Goal: Information Seeking & Learning: Learn about a topic

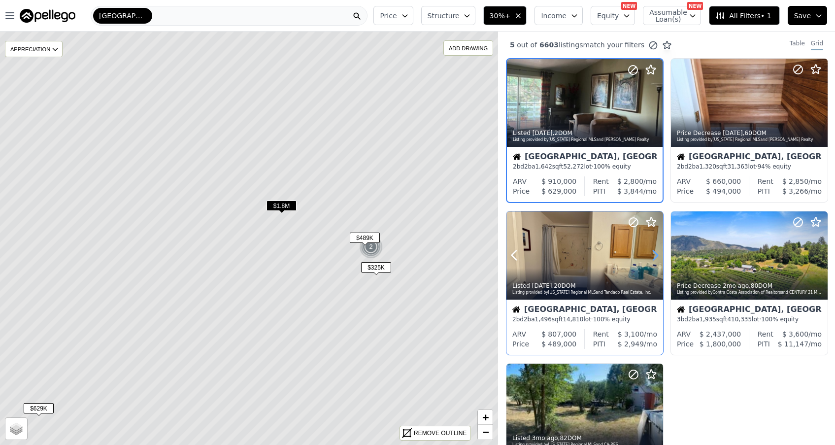
click at [653, 257] on icon at bounding box center [655, 255] width 16 height 16
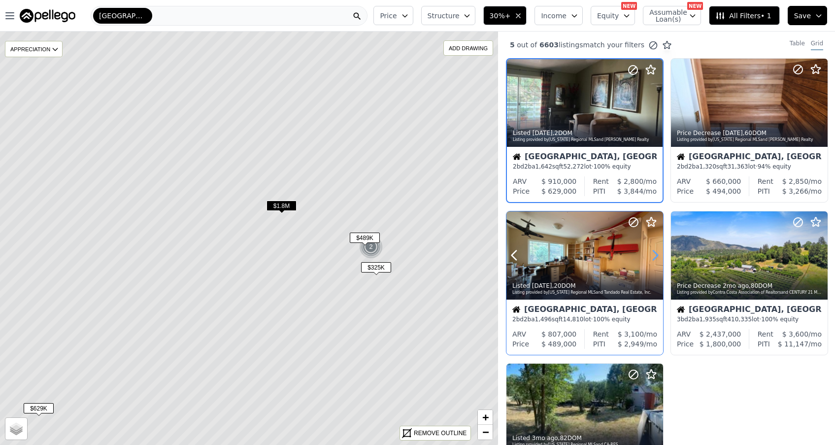
click at [653, 257] on icon at bounding box center [655, 255] width 16 height 16
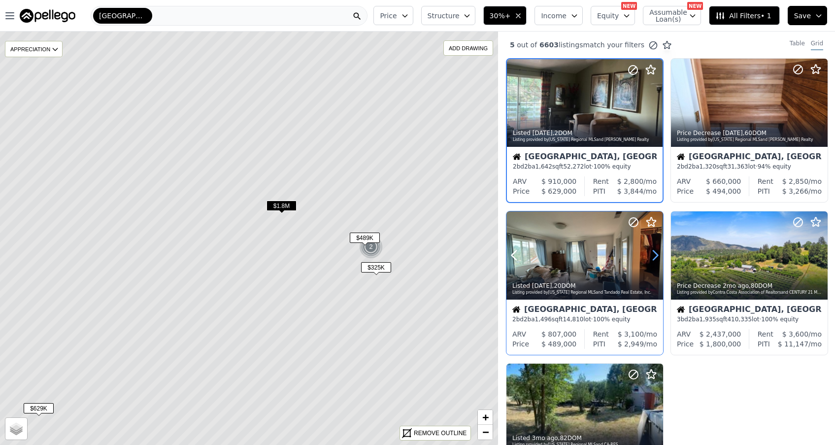
click at [653, 257] on icon at bounding box center [655, 255] width 16 height 16
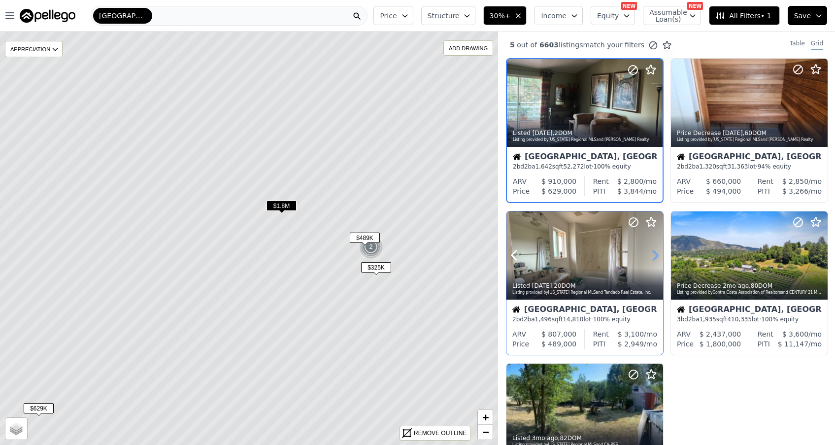
click at [653, 257] on icon at bounding box center [655, 255] width 16 height 16
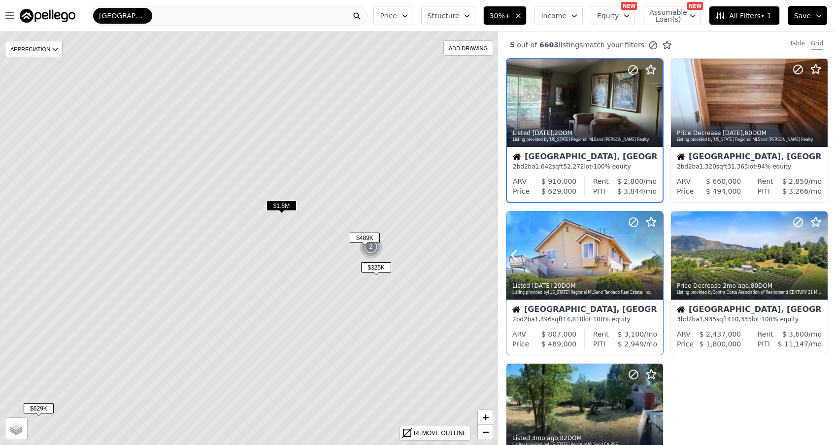
click at [654, 256] on icon at bounding box center [655, 255] width 16 height 16
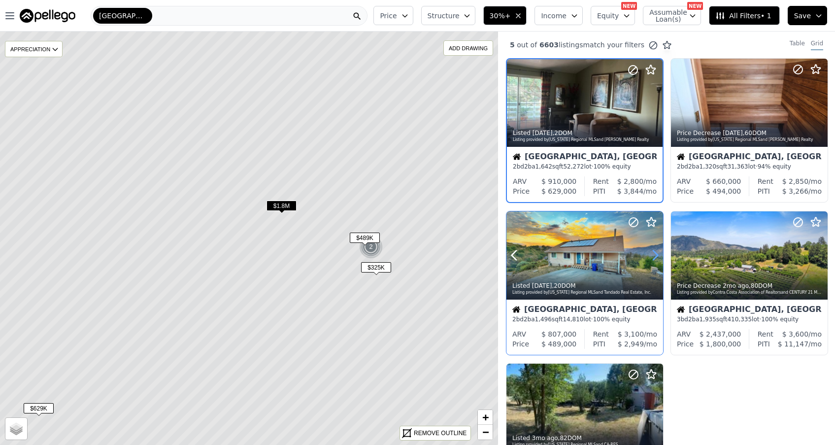
click at [654, 256] on icon at bounding box center [655, 255] width 16 height 16
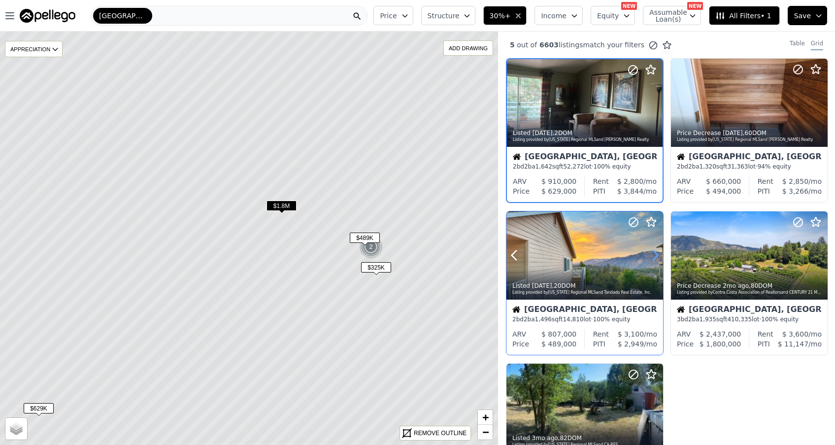
click at [654, 256] on icon at bounding box center [655, 255] width 16 height 16
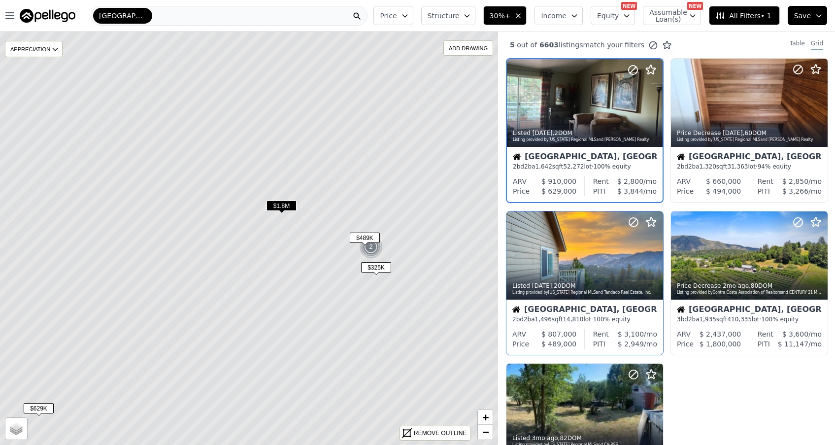
click at [570, 311] on div "Julian, CA" at bounding box center [584, 310] width 145 height 10
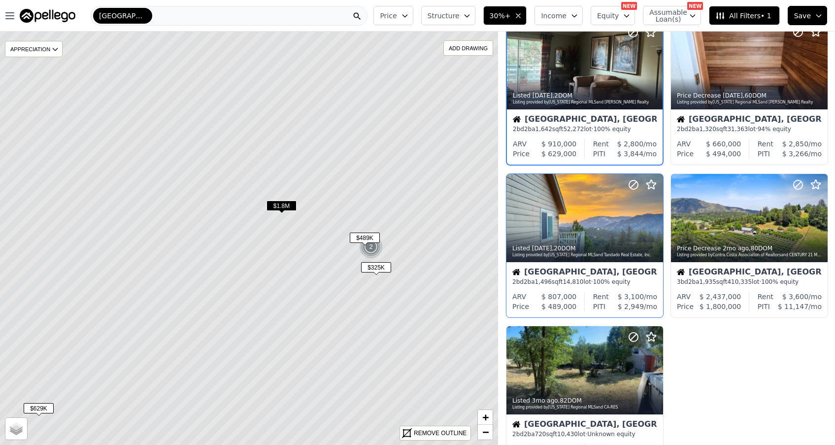
scroll to position [38, 0]
click at [652, 218] on icon at bounding box center [655, 217] width 16 height 16
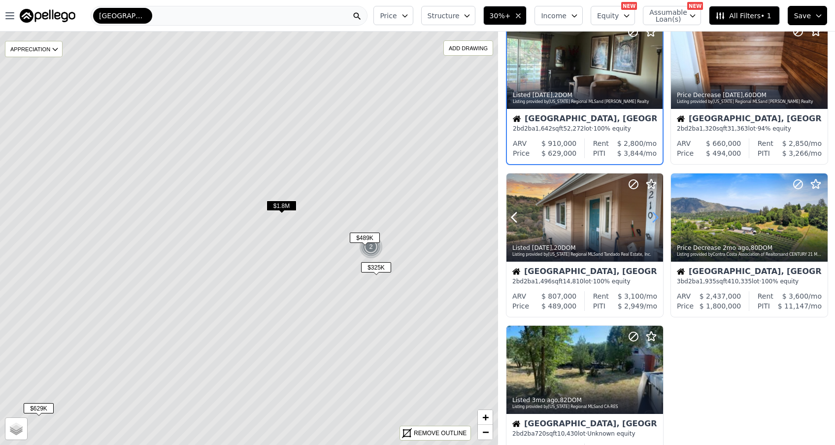
click at [652, 218] on icon at bounding box center [655, 217] width 16 height 16
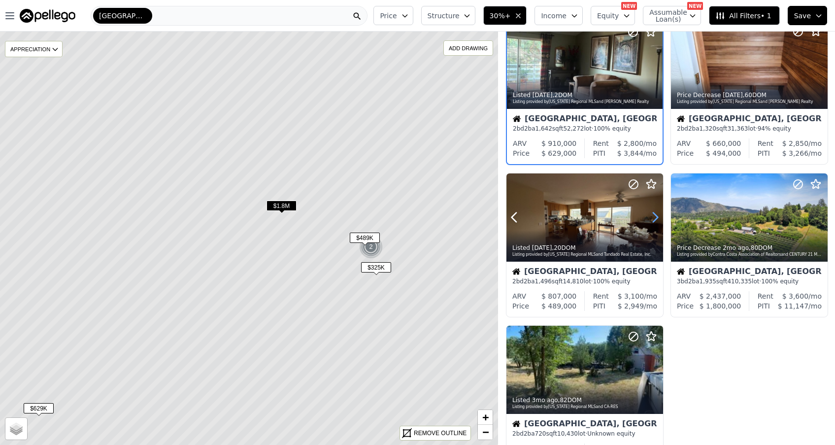
click at [652, 218] on icon at bounding box center [655, 217] width 16 height 16
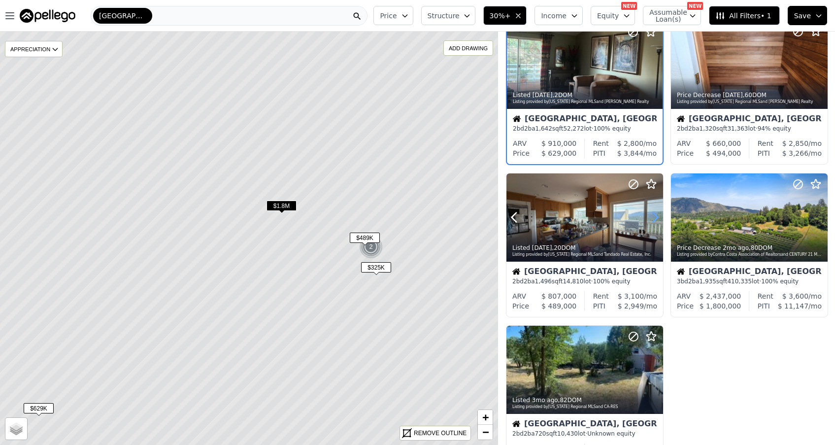
click at [652, 218] on icon at bounding box center [655, 217] width 16 height 16
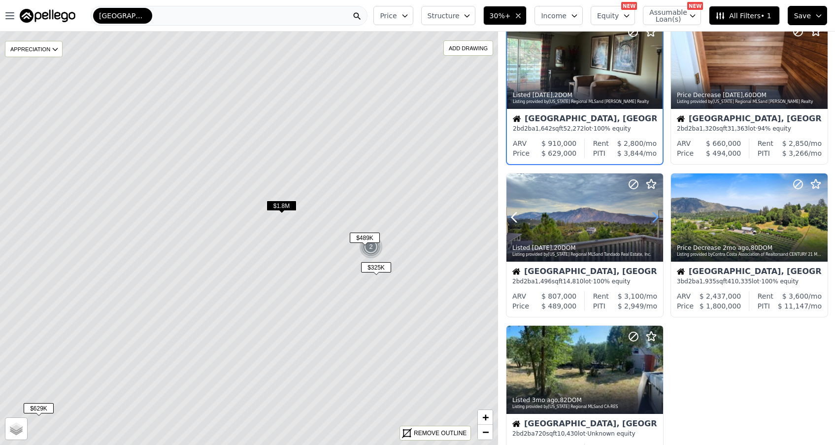
click at [652, 218] on icon at bounding box center [655, 217] width 16 height 16
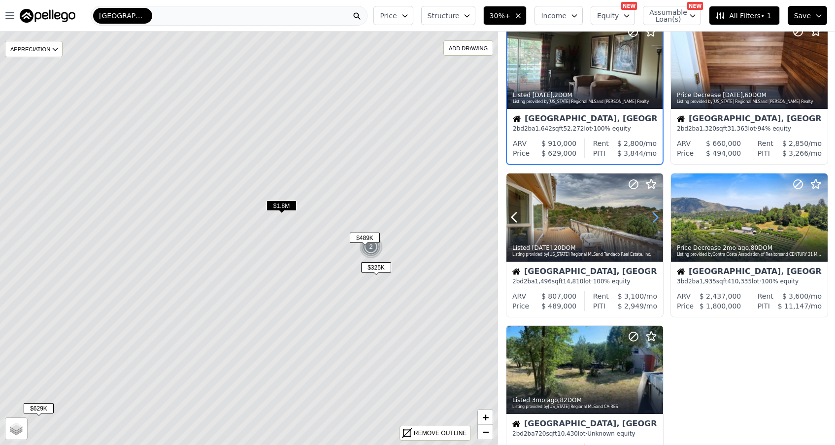
click at [652, 218] on icon at bounding box center [655, 217] width 16 height 16
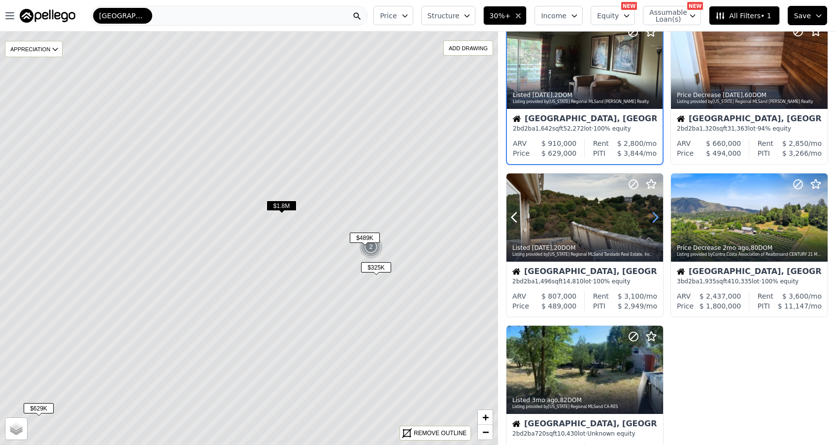
click at [652, 218] on icon at bounding box center [655, 217] width 16 height 16
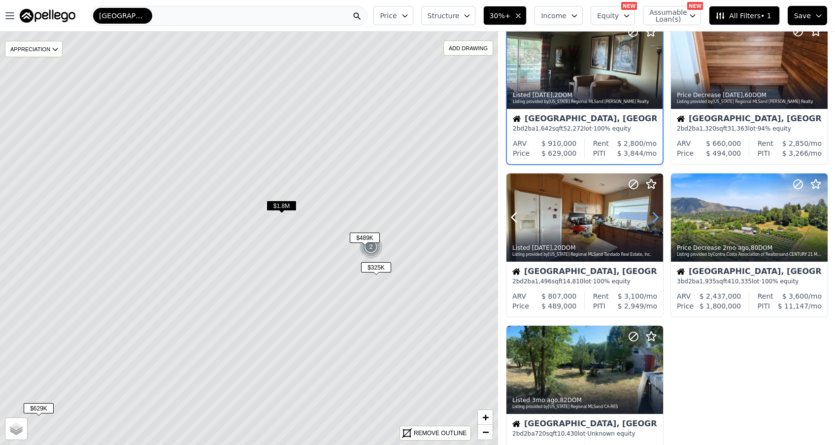
click at [652, 218] on icon at bounding box center [655, 217] width 16 height 16
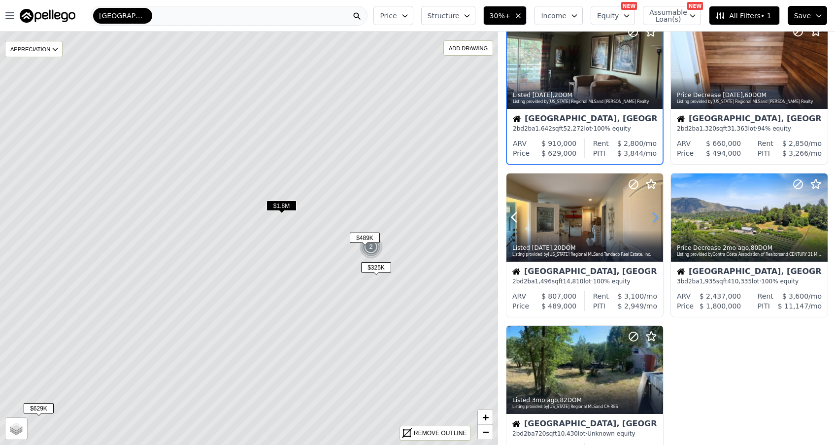
click at [652, 218] on icon at bounding box center [655, 217] width 16 height 16
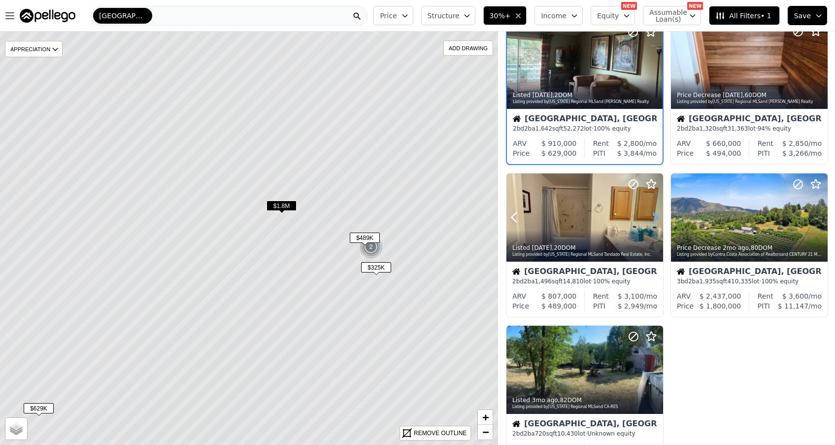
click at [652, 218] on icon at bounding box center [655, 217] width 16 height 16
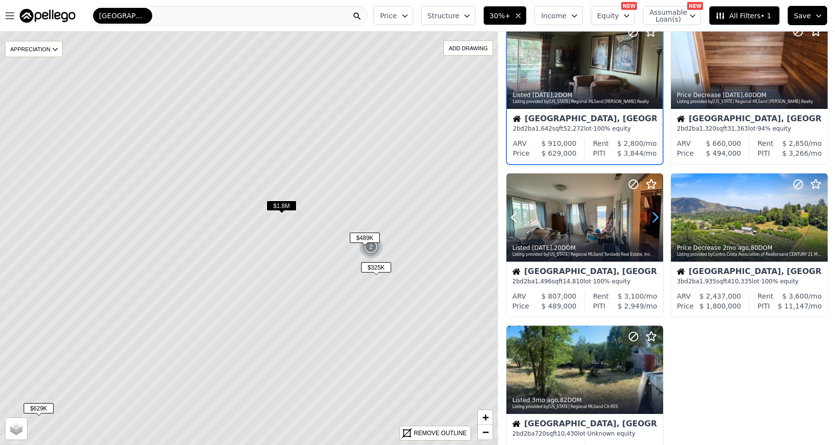
click at [652, 218] on icon at bounding box center [655, 217] width 16 height 16
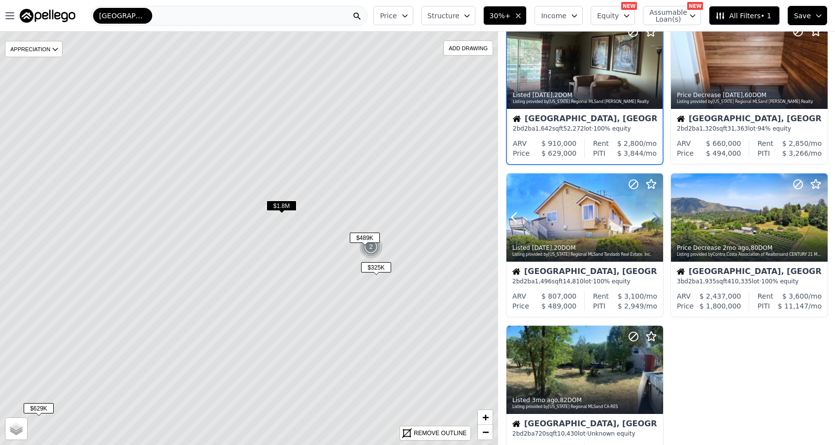
click at [652, 218] on icon at bounding box center [655, 217] width 16 height 16
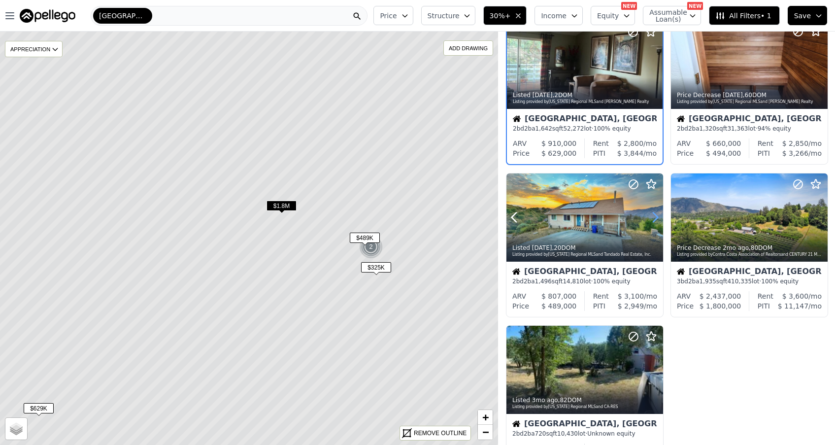
click at [652, 218] on icon at bounding box center [655, 217] width 16 height 16
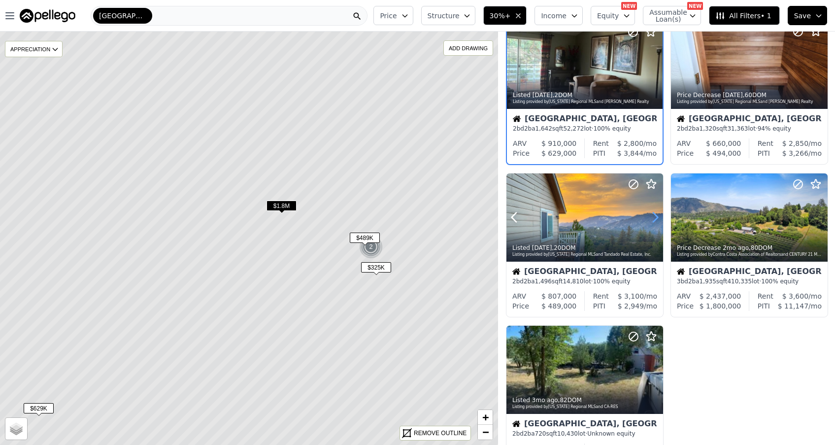
click at [652, 218] on icon at bounding box center [655, 217] width 16 height 16
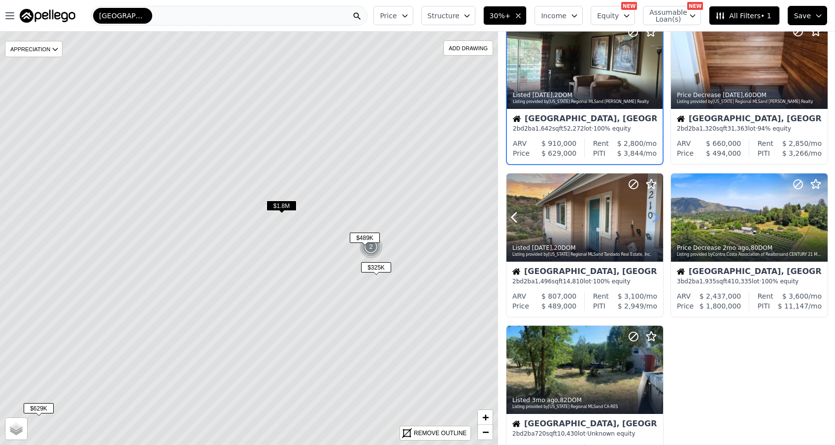
click at [652, 218] on icon at bounding box center [655, 217] width 16 height 16
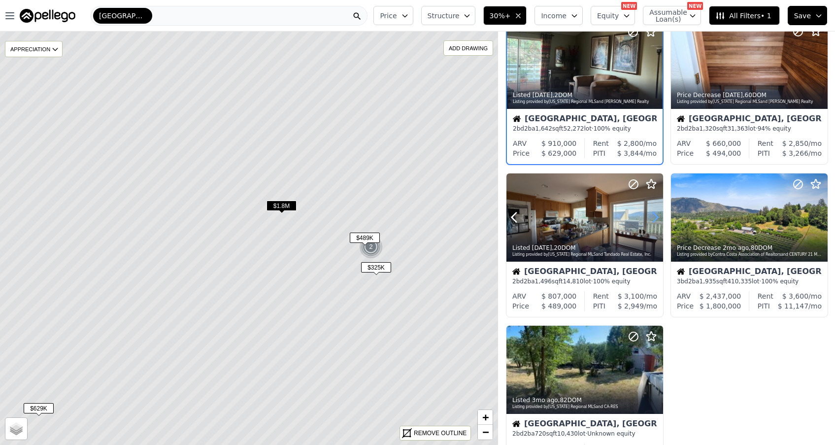
click at [652, 218] on icon at bounding box center [655, 217] width 16 height 16
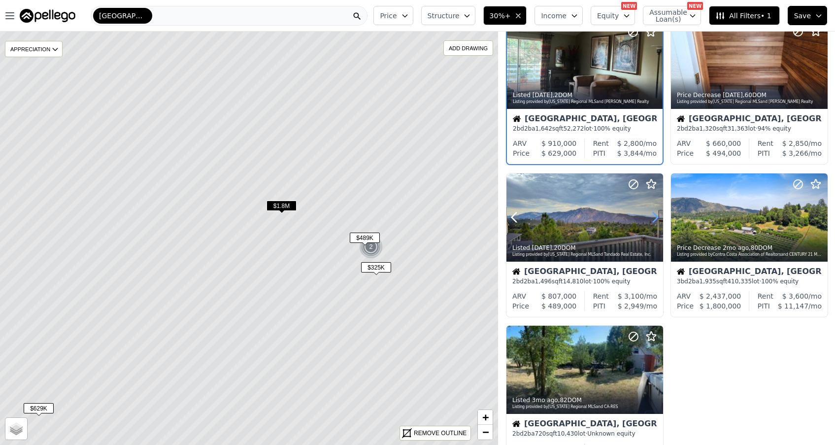
click at [652, 218] on icon at bounding box center [655, 217] width 16 height 16
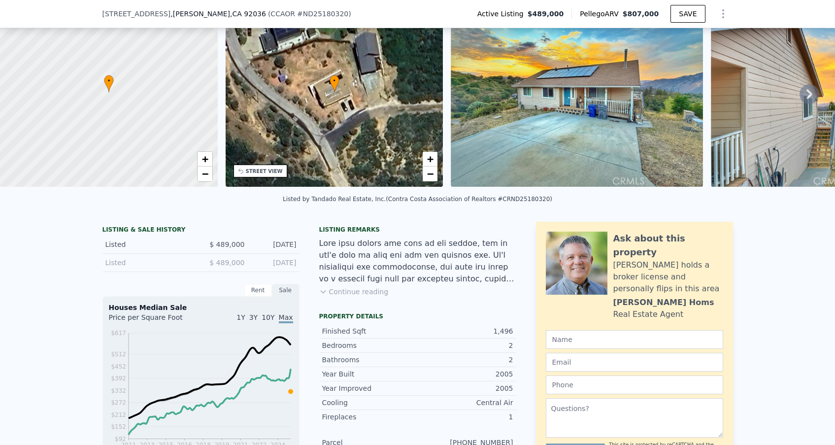
scroll to position [57, 0]
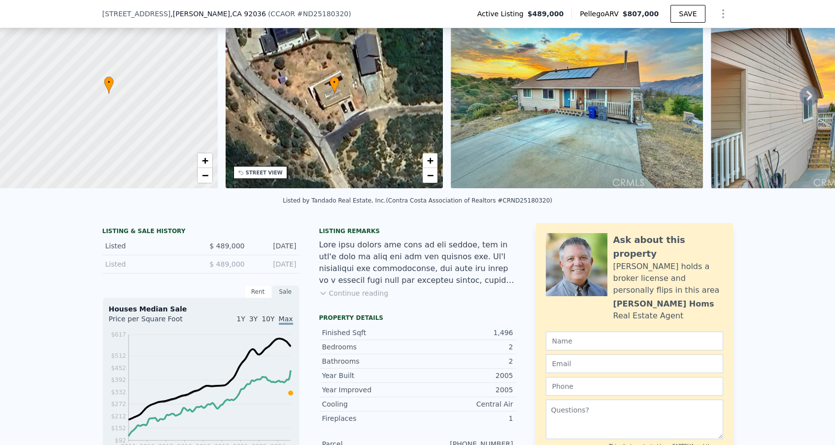
click at [806, 96] on icon at bounding box center [810, 96] width 20 height 20
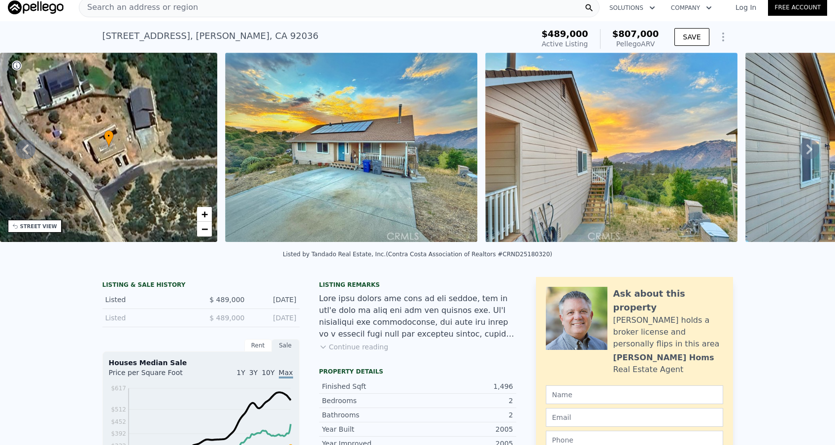
scroll to position [7, 0]
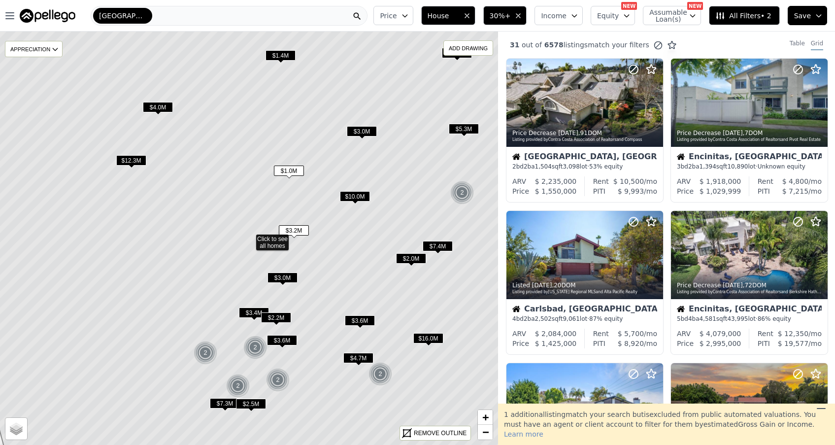
scroll to position [30, 0]
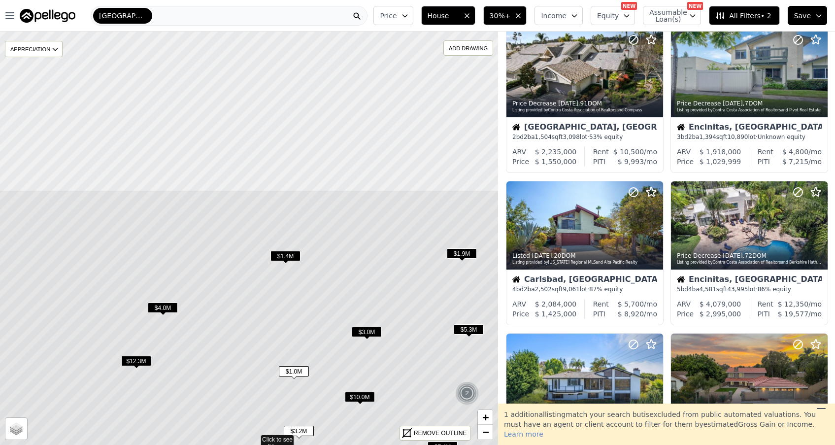
drag, startPoint x: 268, startPoint y: 134, endPoint x: 273, endPoint y: 335, distance: 200.6
click at [273, 335] on icon at bounding box center [254, 439] width 600 height 498
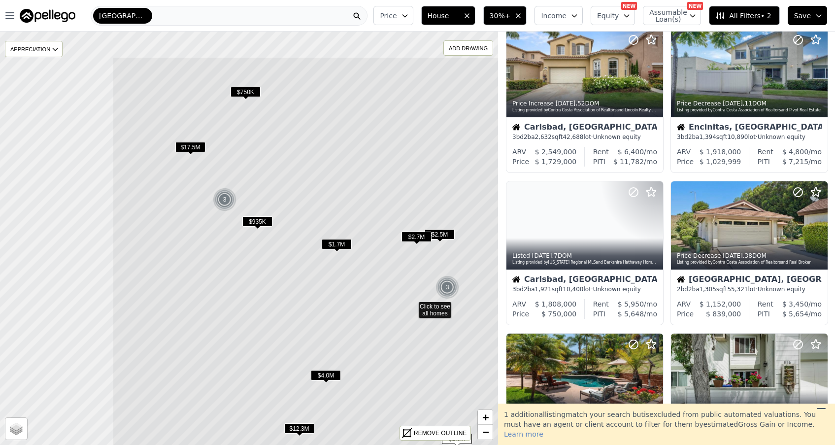
click at [324, 296] on icon at bounding box center [412, 306] width 600 height 498
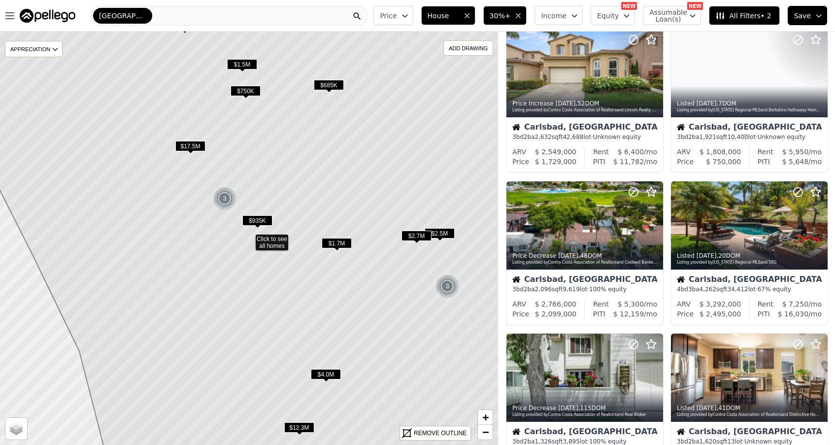
click at [260, 218] on span "$935K" at bounding box center [257, 220] width 30 height 10
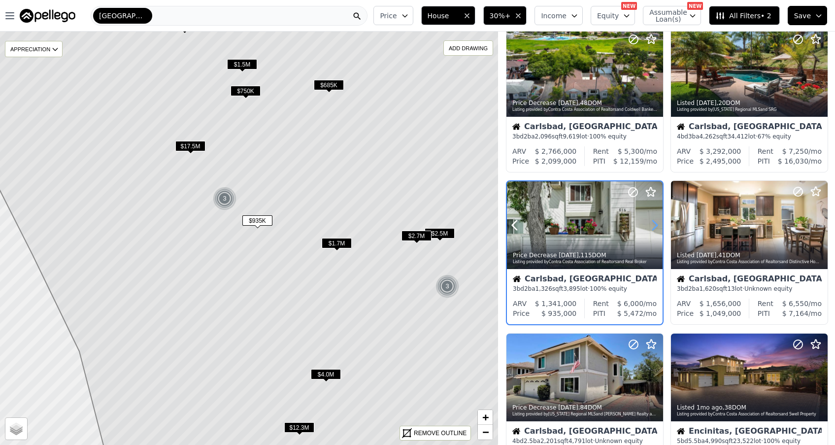
click at [652, 222] on icon at bounding box center [655, 225] width 16 height 16
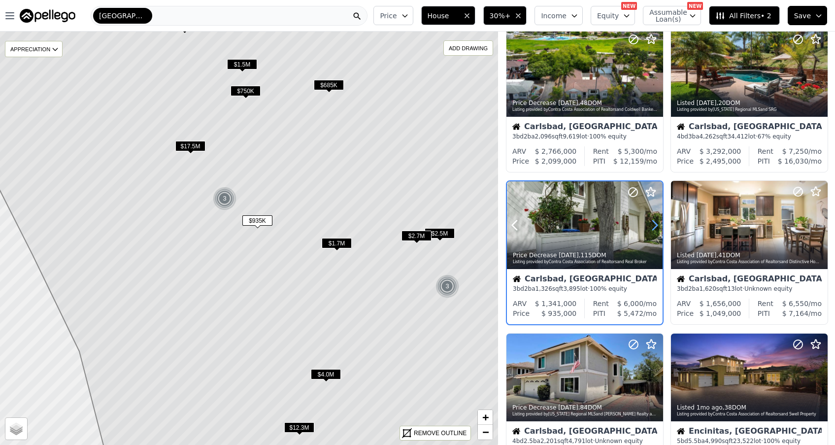
click at [653, 222] on icon at bounding box center [655, 224] width 4 height 9
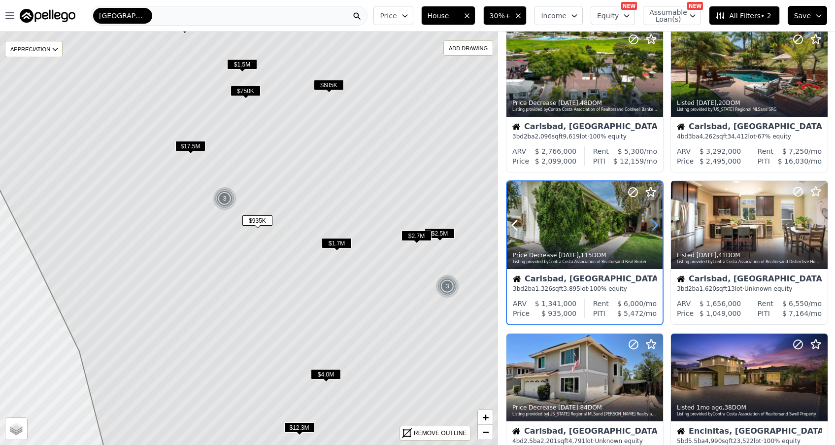
click at [653, 222] on icon at bounding box center [655, 224] width 4 height 9
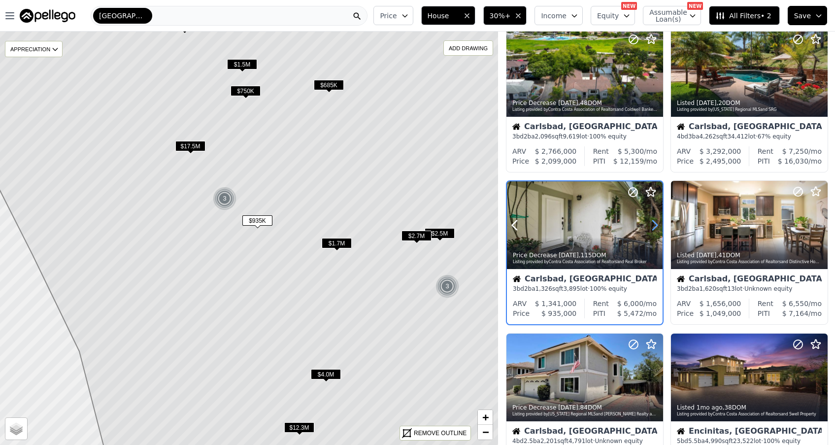
click at [653, 222] on icon at bounding box center [655, 224] width 4 height 9
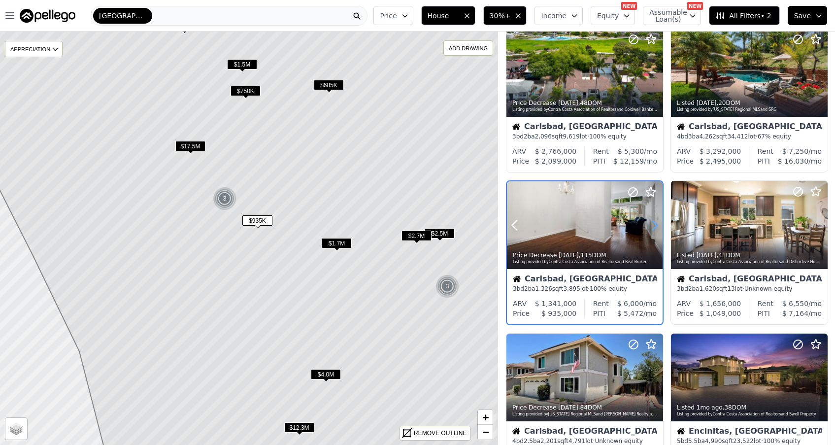
click at [653, 222] on icon at bounding box center [655, 224] width 4 height 9
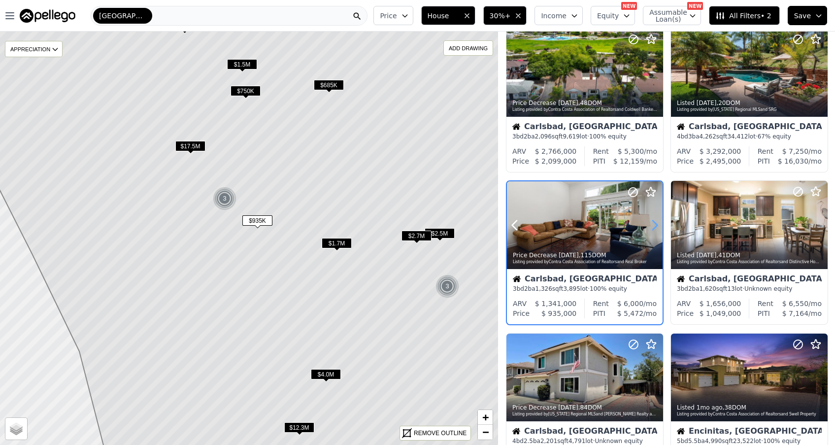
click at [653, 222] on icon at bounding box center [655, 224] width 4 height 9
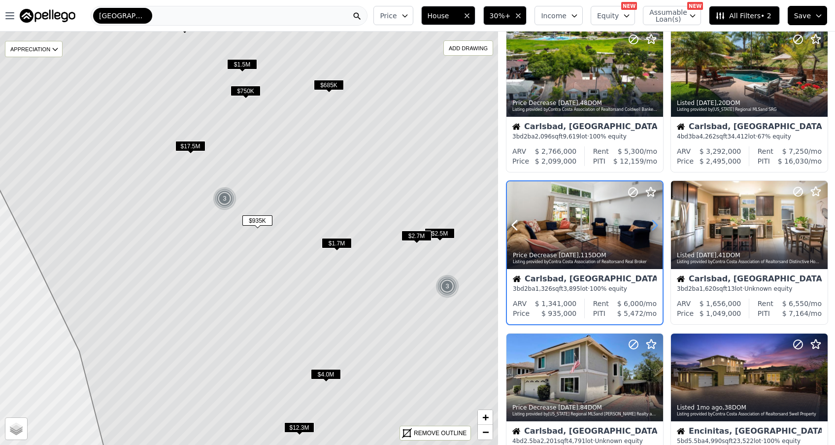
click at [653, 222] on icon at bounding box center [655, 224] width 4 height 9
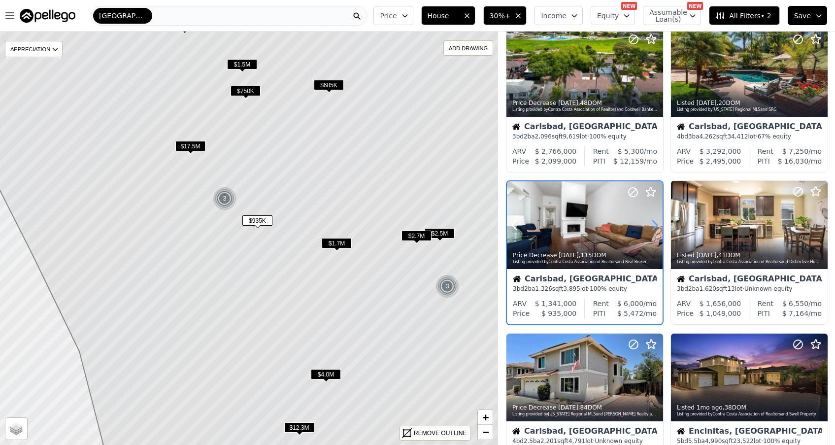
click at [653, 222] on icon at bounding box center [655, 224] width 4 height 9
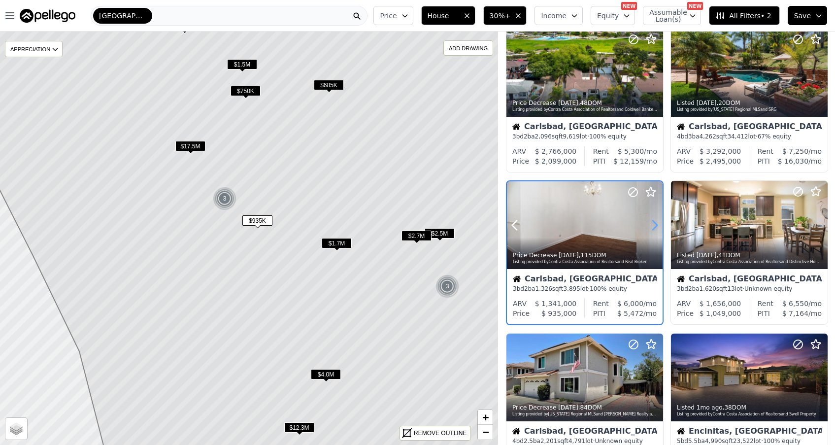
click at [653, 222] on icon at bounding box center [655, 224] width 4 height 9
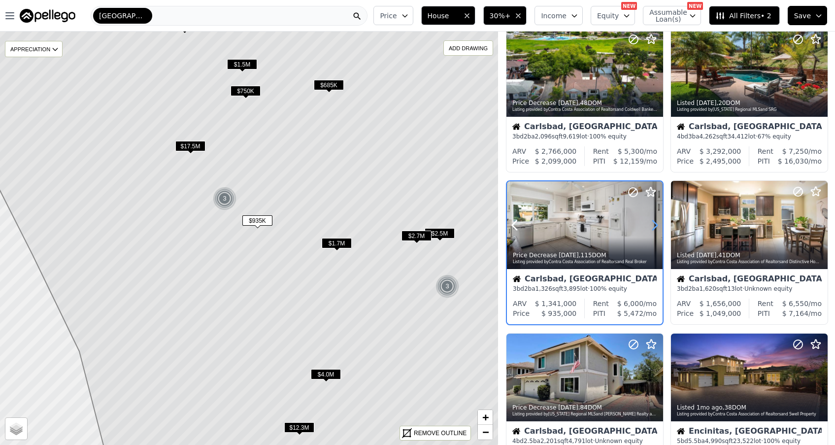
click at [653, 222] on icon at bounding box center [655, 224] width 4 height 9
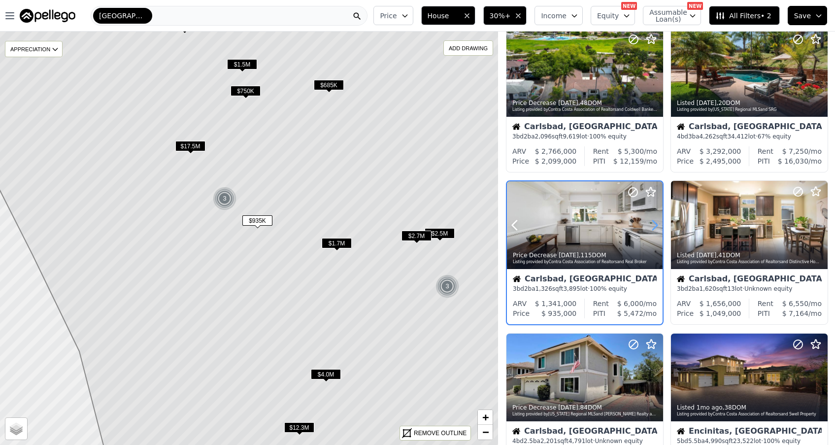
click at [653, 222] on icon at bounding box center [655, 224] width 4 height 9
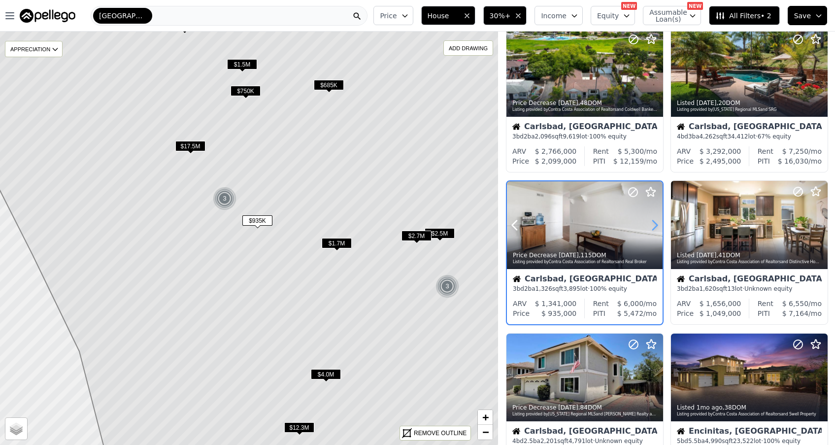
click at [653, 222] on icon at bounding box center [655, 224] width 4 height 9
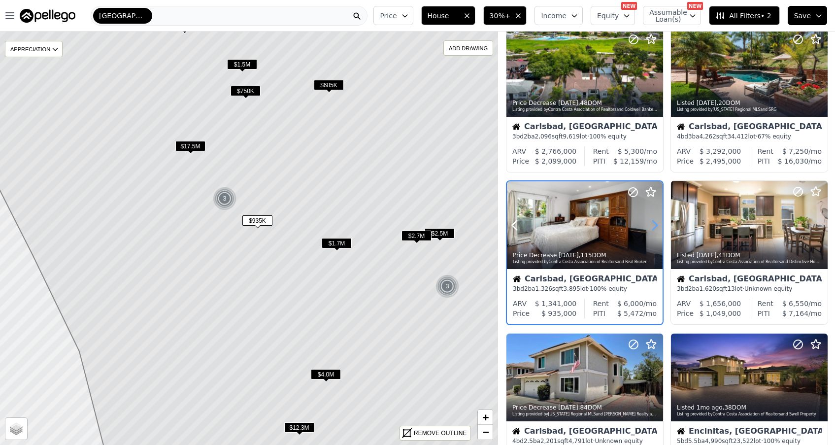
click at [653, 222] on icon at bounding box center [655, 224] width 4 height 9
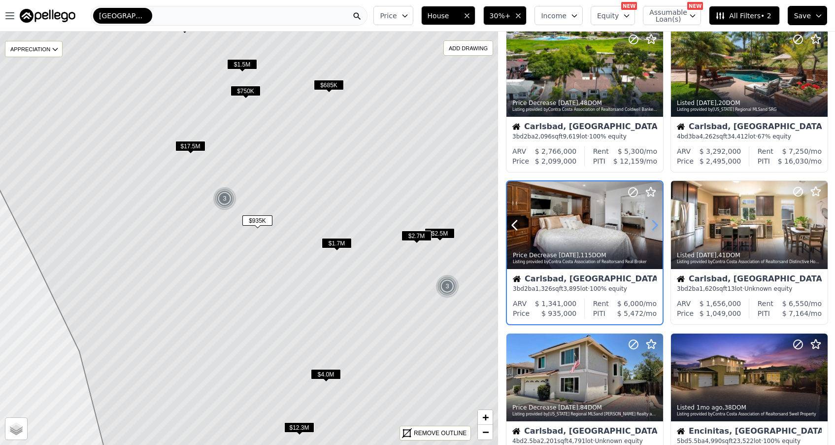
click at [653, 222] on icon at bounding box center [655, 224] width 4 height 9
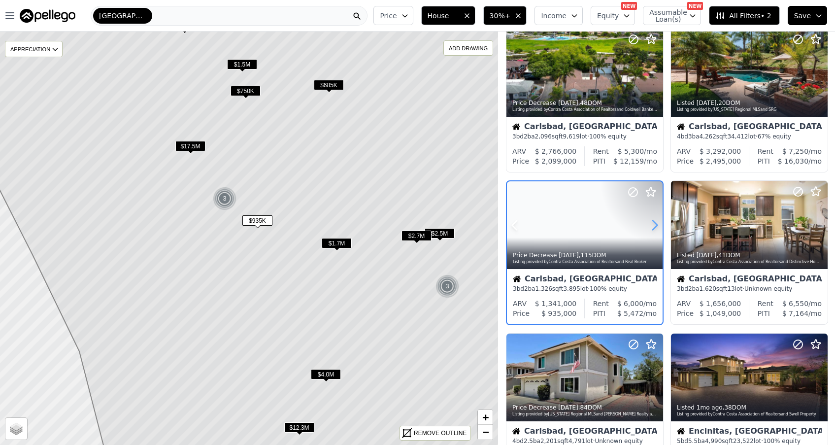
click at [653, 222] on icon at bounding box center [655, 224] width 4 height 9
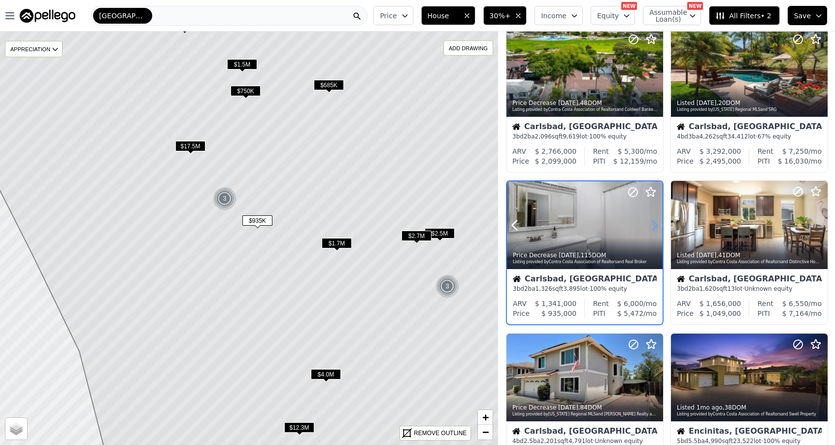
click at [653, 222] on icon at bounding box center [655, 224] width 4 height 9
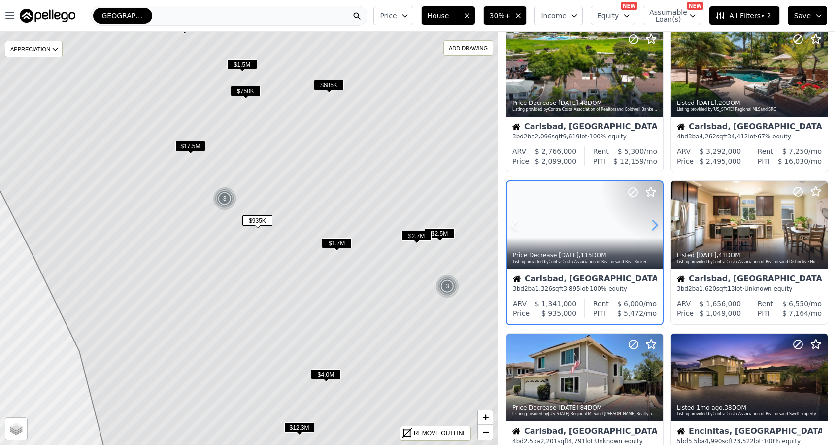
click at [653, 222] on icon at bounding box center [655, 224] width 4 height 9
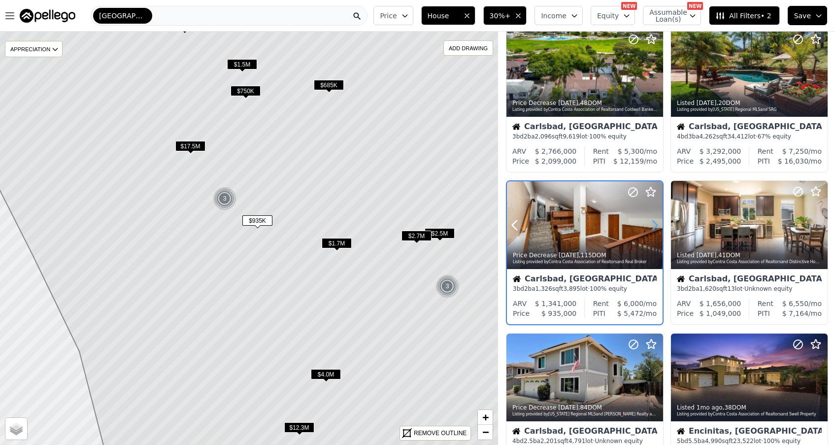
click at [653, 222] on icon at bounding box center [655, 224] width 4 height 9
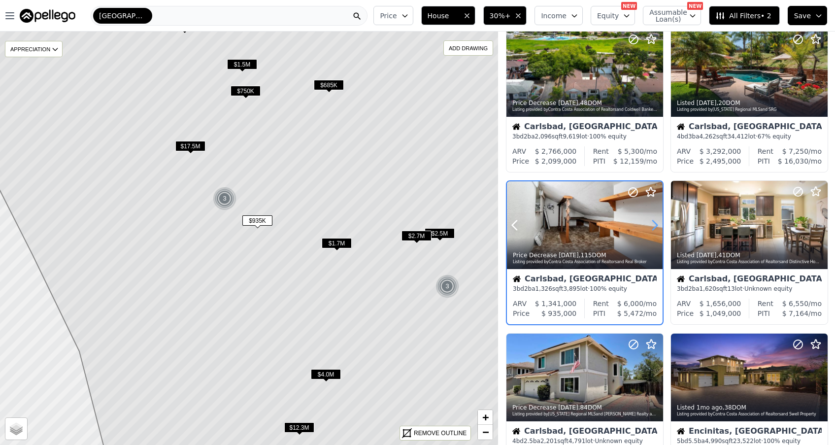
click at [653, 222] on icon at bounding box center [655, 224] width 4 height 9
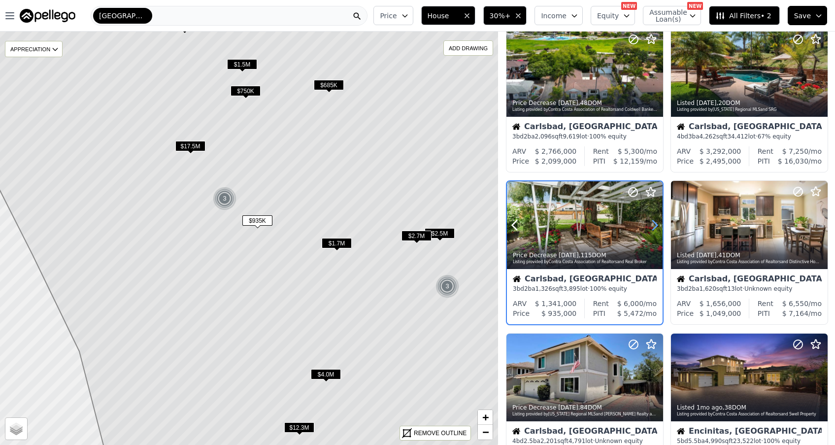
click at [653, 222] on icon at bounding box center [655, 224] width 4 height 9
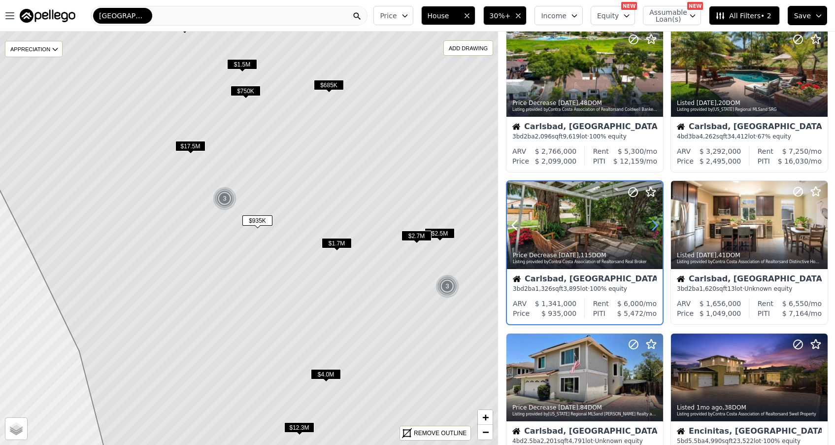
click at [653, 222] on icon at bounding box center [655, 224] width 4 height 9
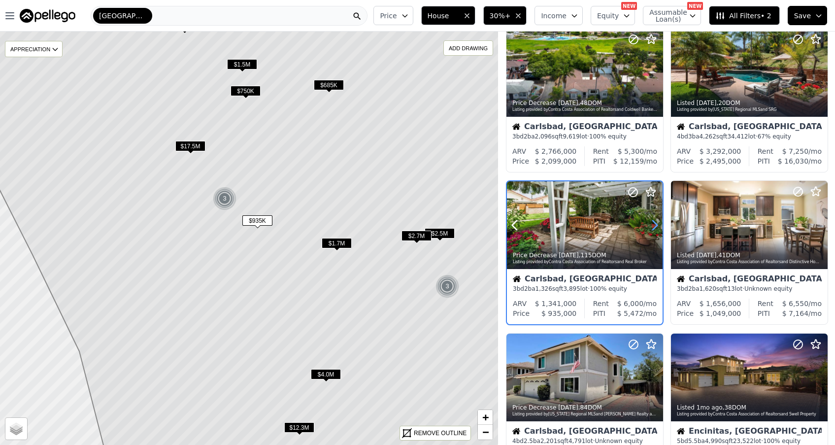
click at [653, 222] on icon at bounding box center [655, 224] width 4 height 9
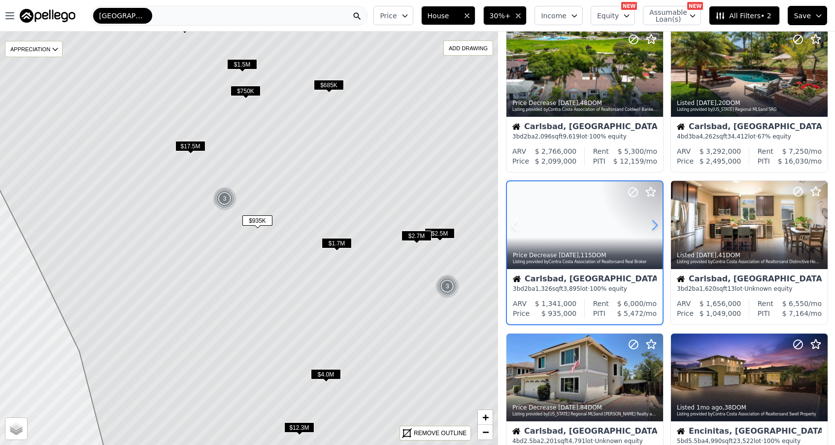
click at [653, 222] on icon at bounding box center [655, 224] width 4 height 9
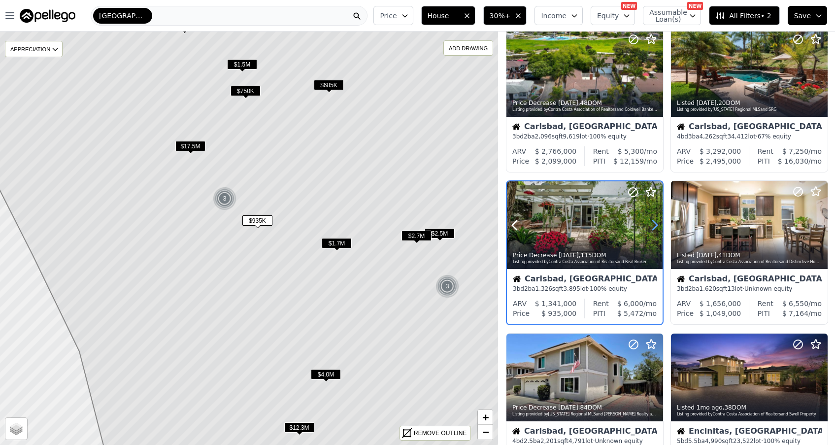
click at [653, 222] on icon at bounding box center [655, 224] width 4 height 9
